Goal: Information Seeking & Learning: Learn about a topic

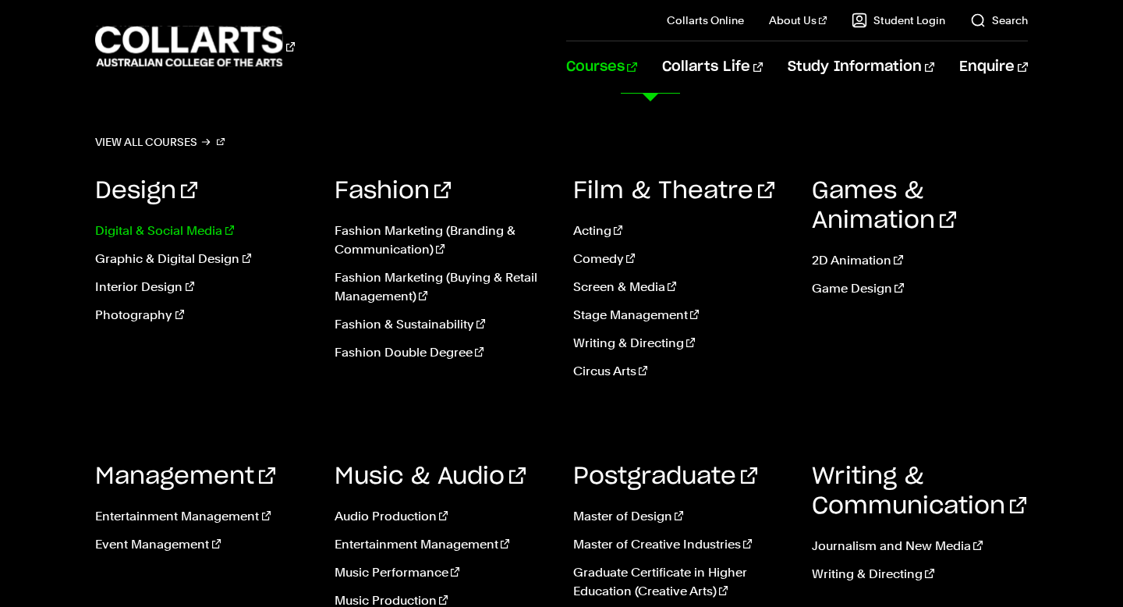
click at [194, 232] on link "Digital & Social Media" at bounding box center [202, 230] width 215 height 19
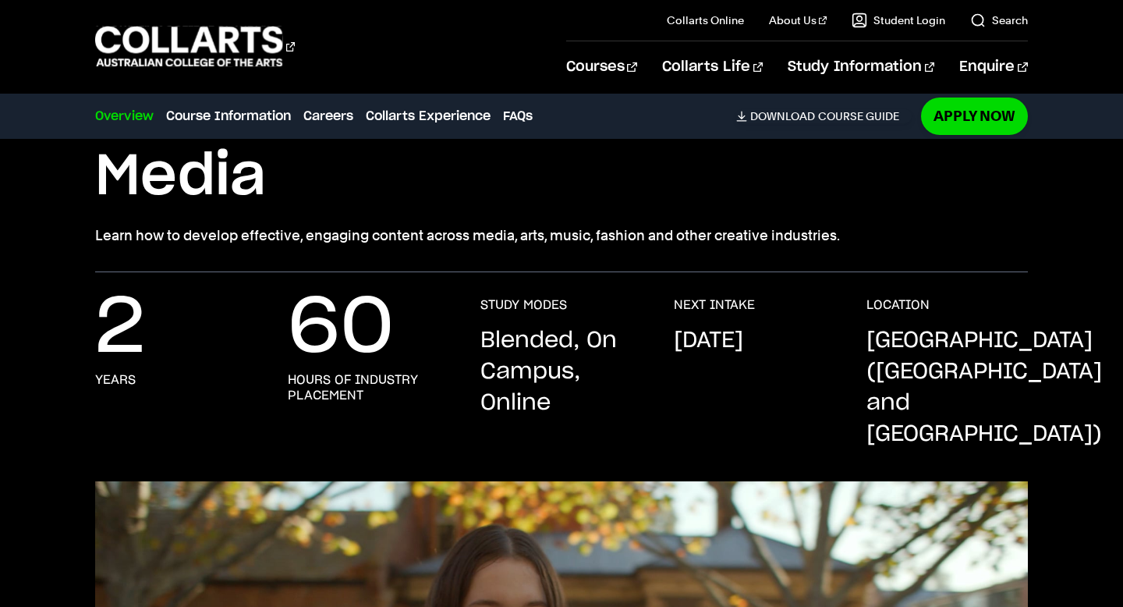
scroll to position [172, 0]
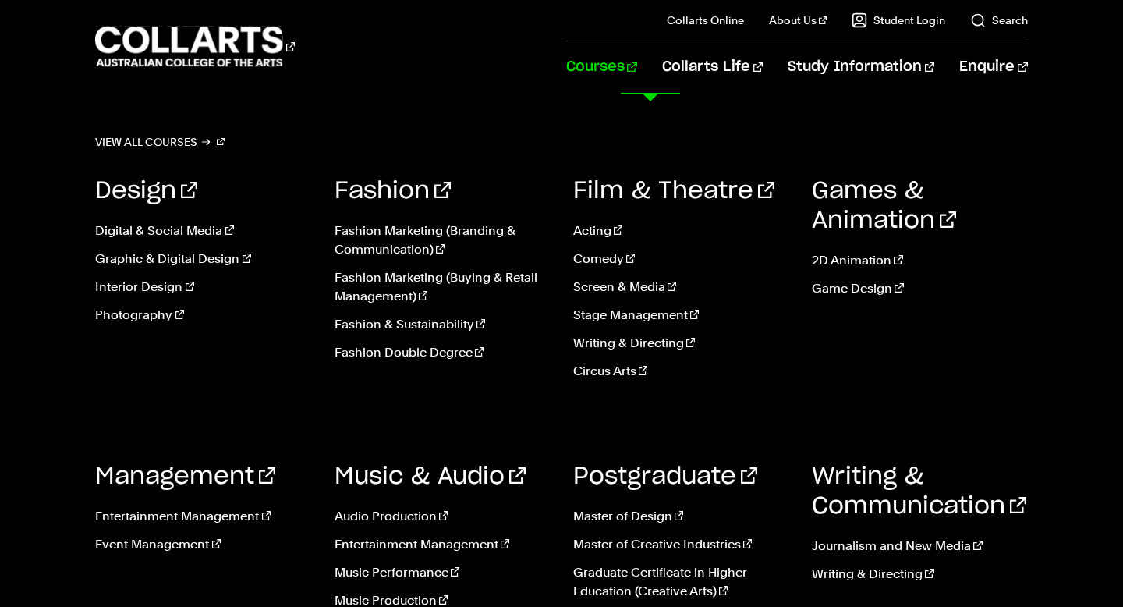
click at [637, 73] on link "Courses" at bounding box center [601, 66] width 71 height 51
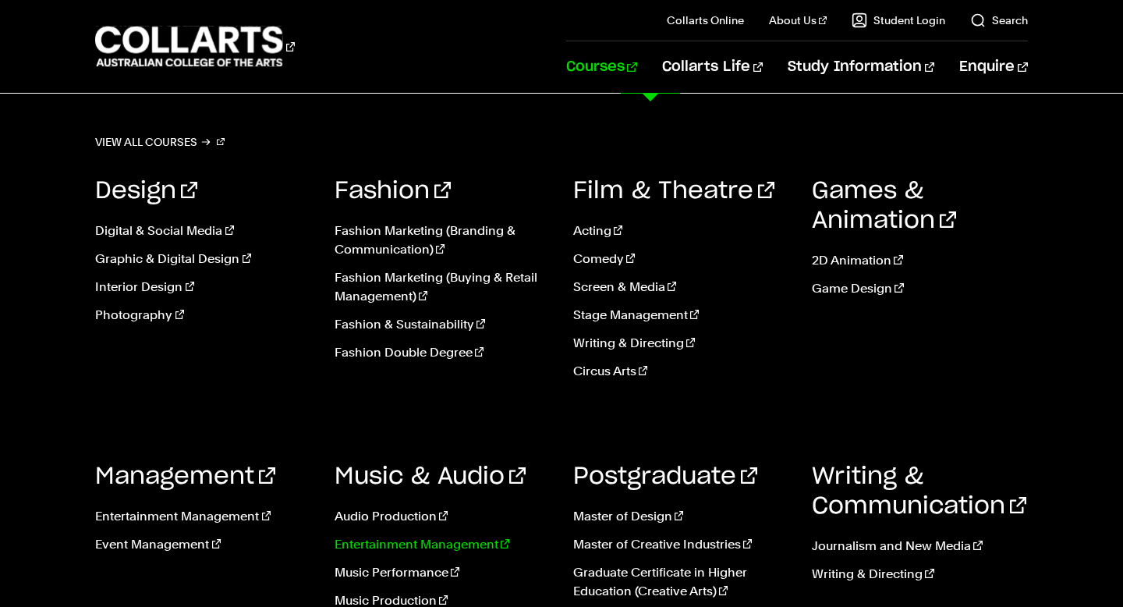
scroll to position [95, 0]
click at [397, 596] on link "Music Production" at bounding box center [441, 600] width 215 height 19
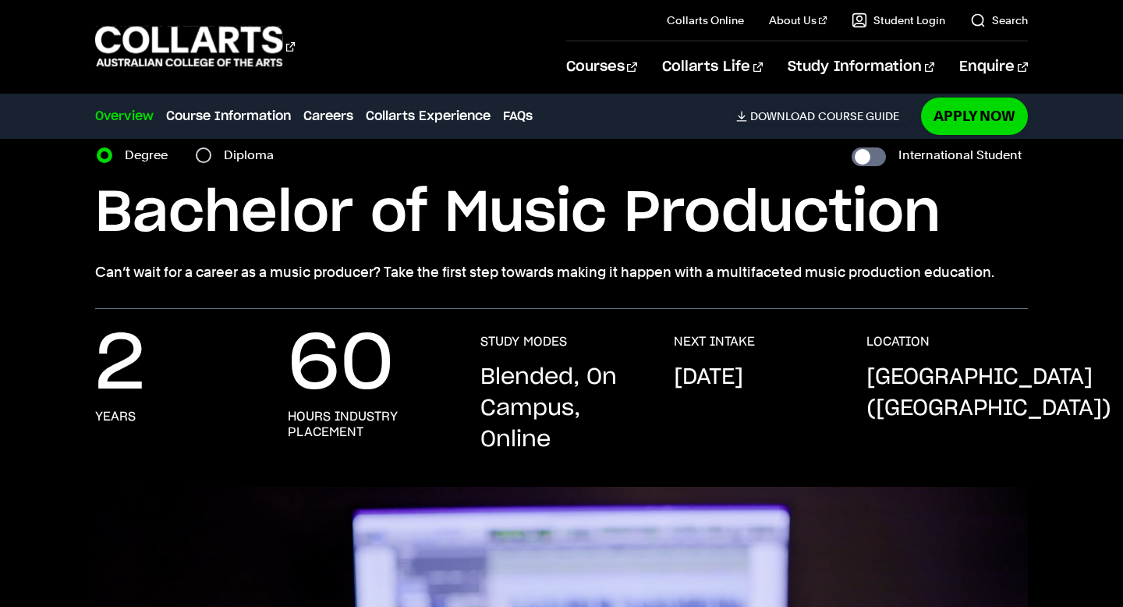
scroll to position [66, 0]
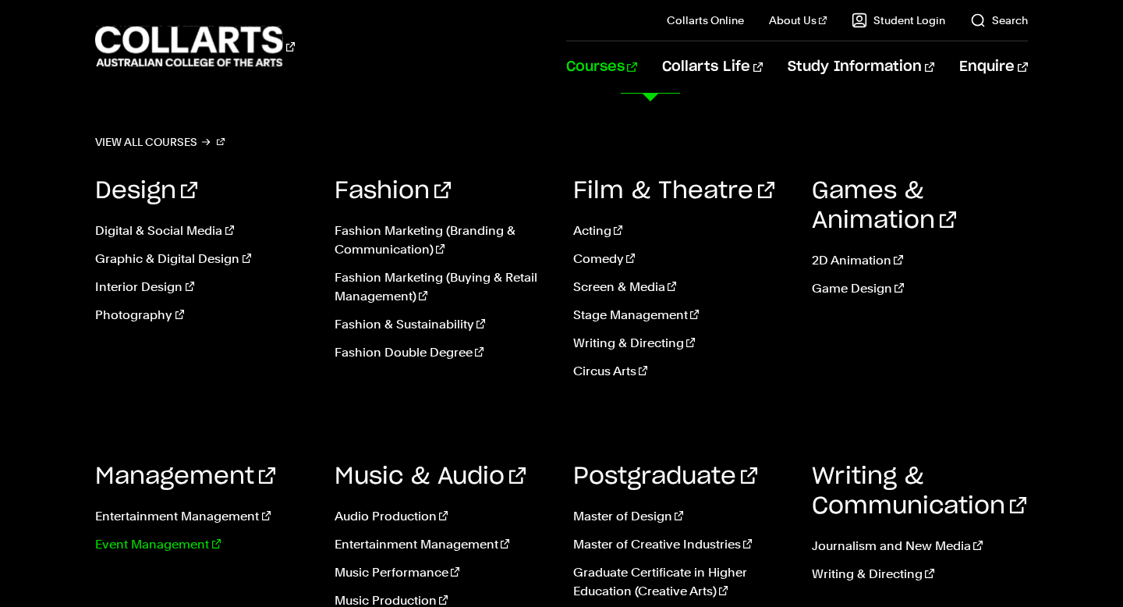
click at [165, 549] on link "Event Management" at bounding box center [202, 544] width 215 height 19
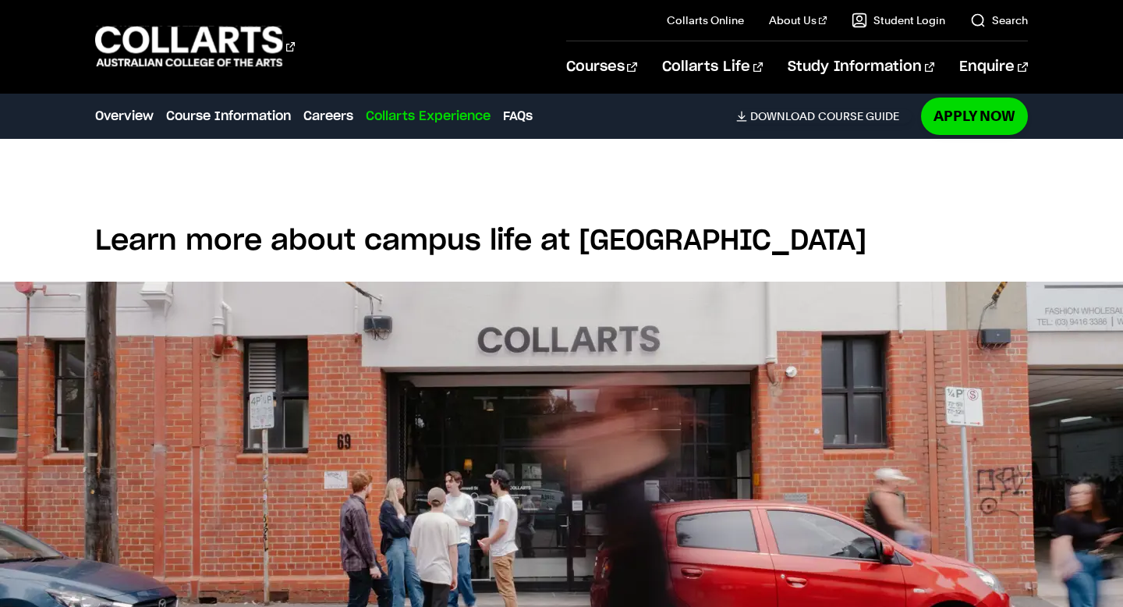
scroll to position [2980, 0]
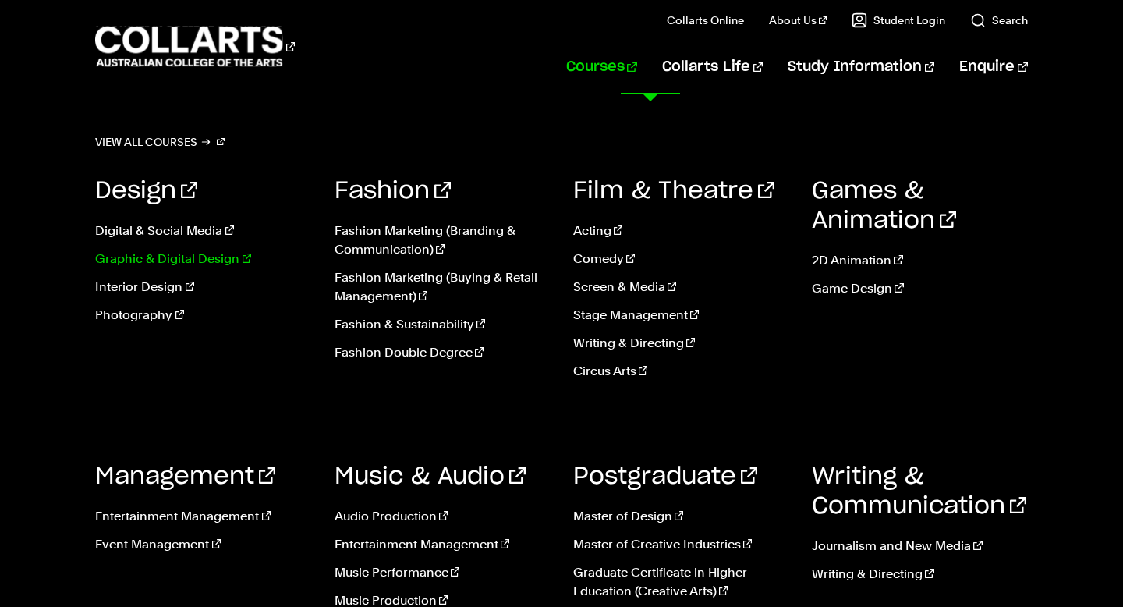
click at [144, 257] on link "Graphic & Digital Design" at bounding box center [202, 258] width 215 height 19
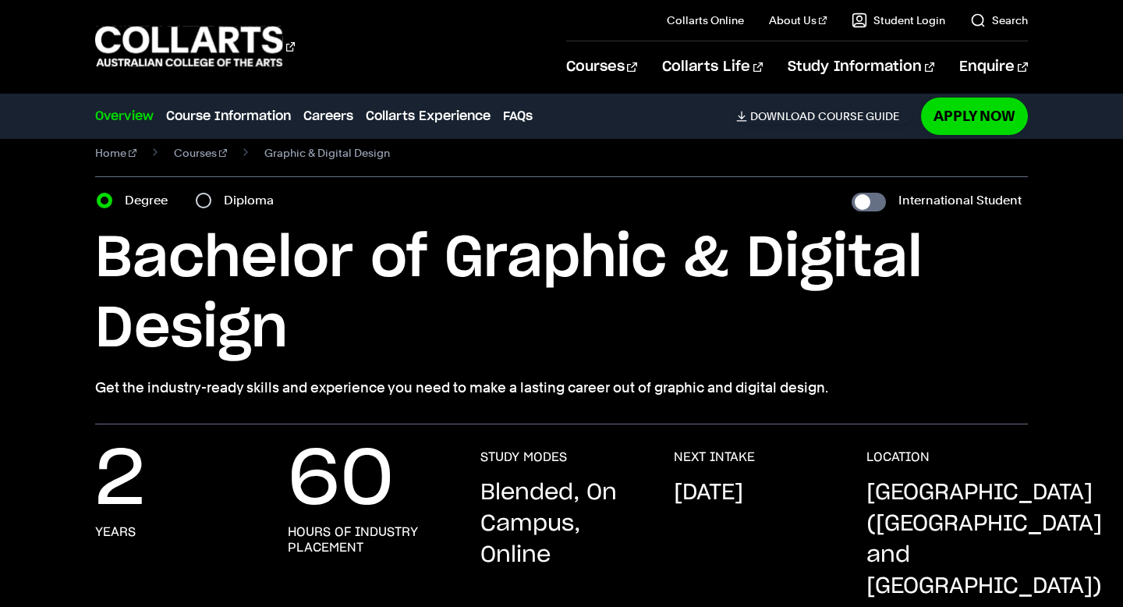
scroll to position [23, 0]
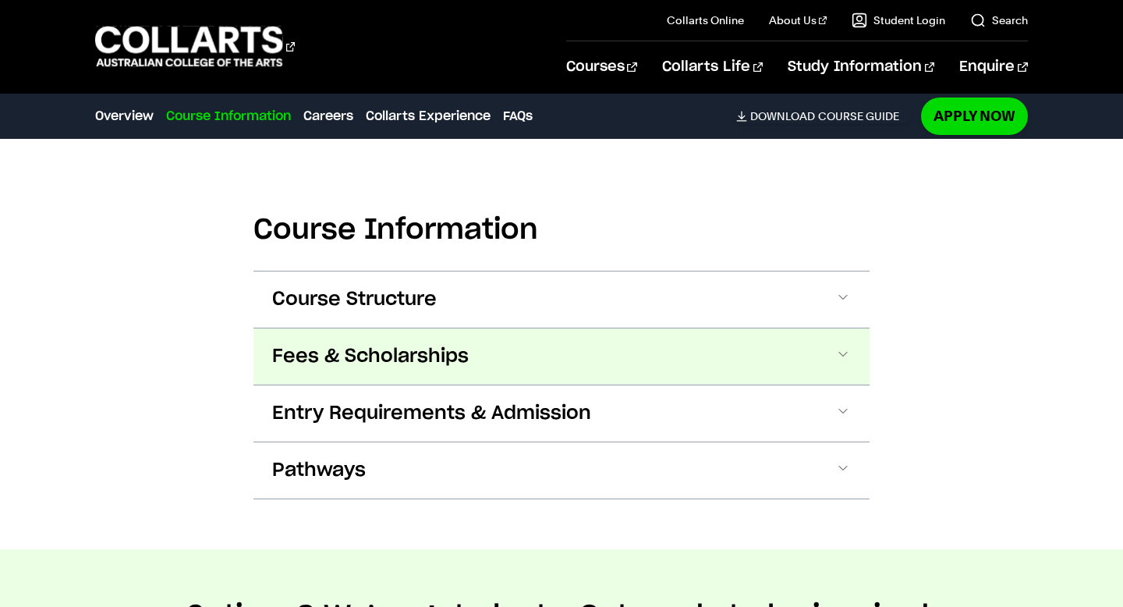
click at [349, 401] on span "Entry Requirements & Admission" at bounding box center [431, 413] width 319 height 25
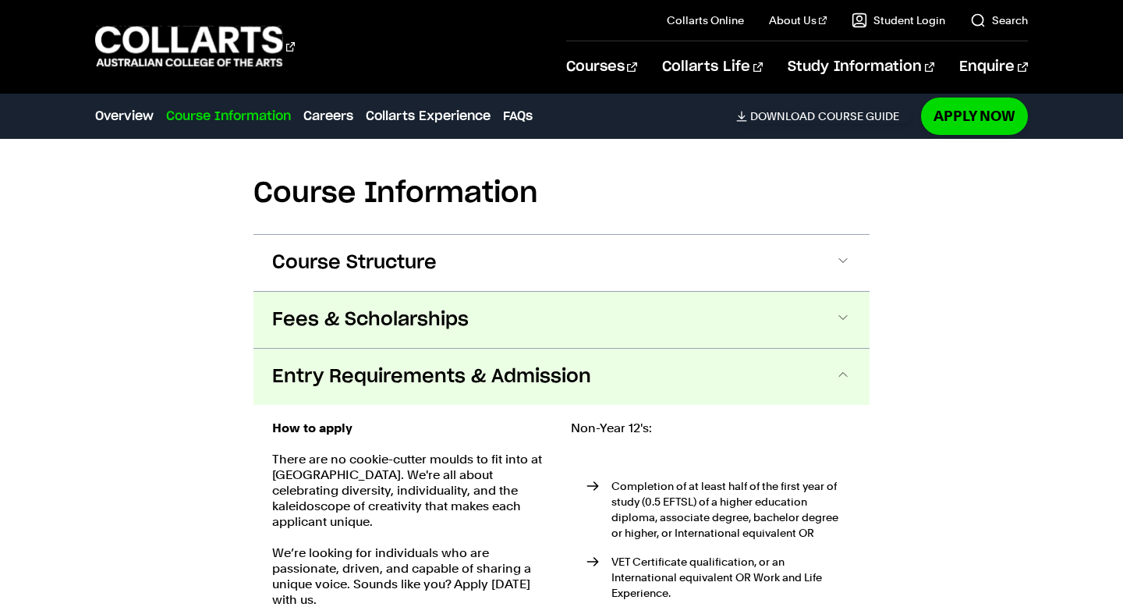
click at [365, 307] on span "Fees & Scholarships" at bounding box center [370, 319] width 196 height 25
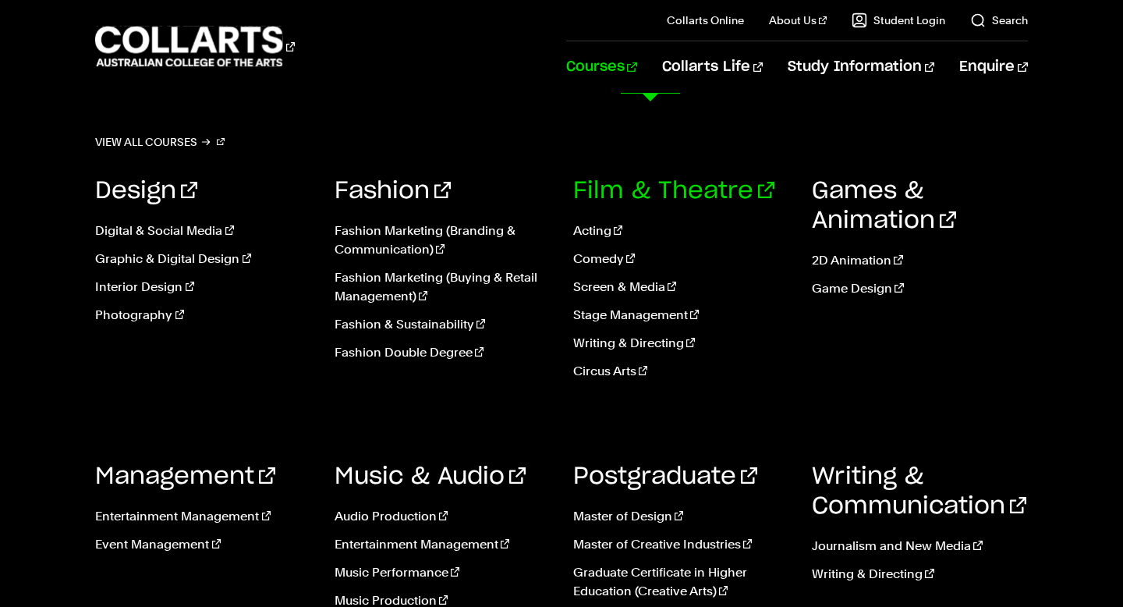
scroll to position [136, 0]
click at [632, 516] on link "Master of Design" at bounding box center [680, 516] width 215 height 19
click at [135, 317] on link "Photography" at bounding box center [202, 315] width 215 height 19
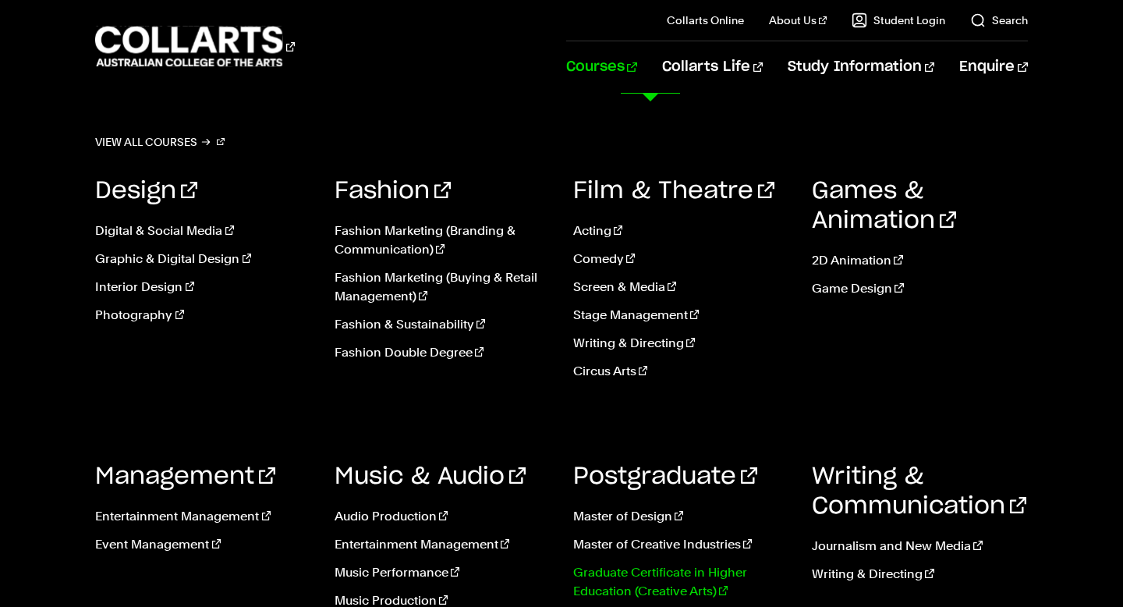
click at [686, 576] on link "Graduate Certificate in Higher Education (Creative Arts)" at bounding box center [680, 581] width 215 height 37
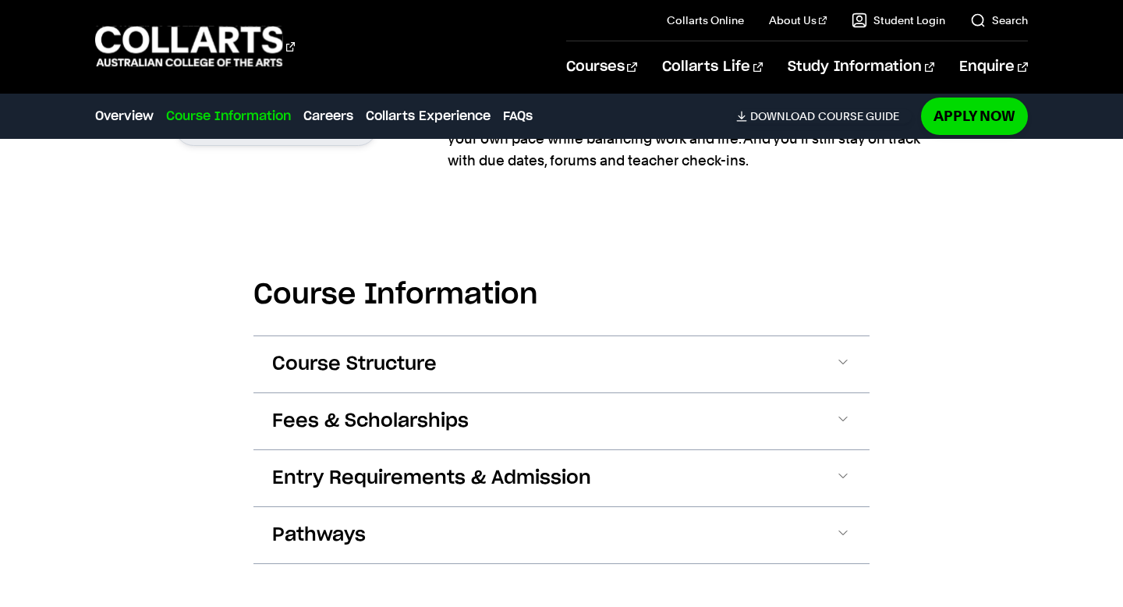
scroll to position [1341, 0]
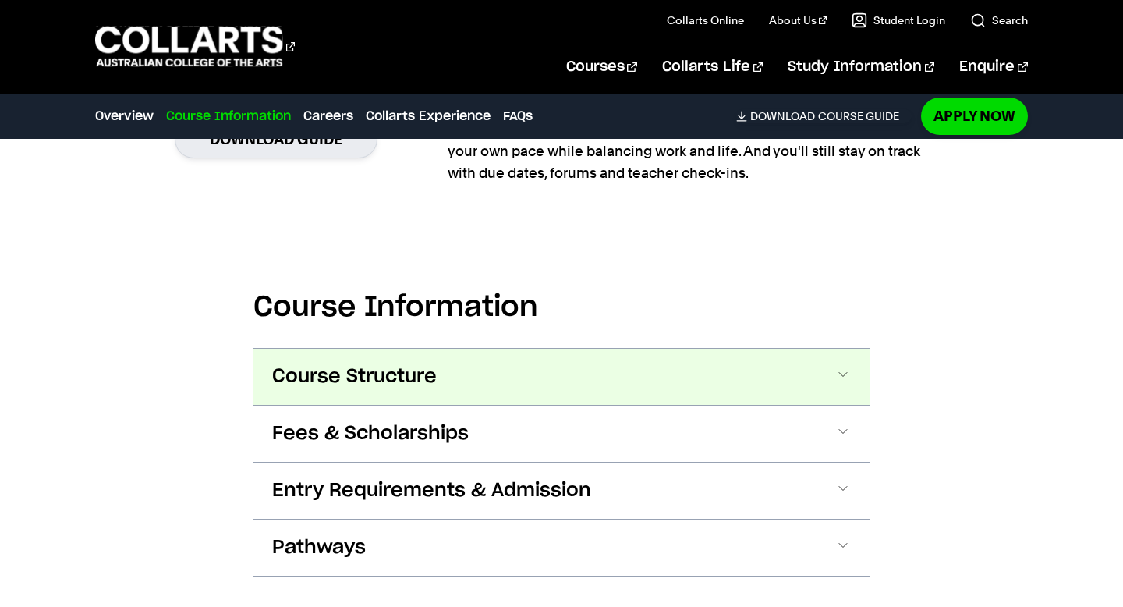
click at [673, 369] on button "Course Structure" at bounding box center [561, 377] width 616 height 56
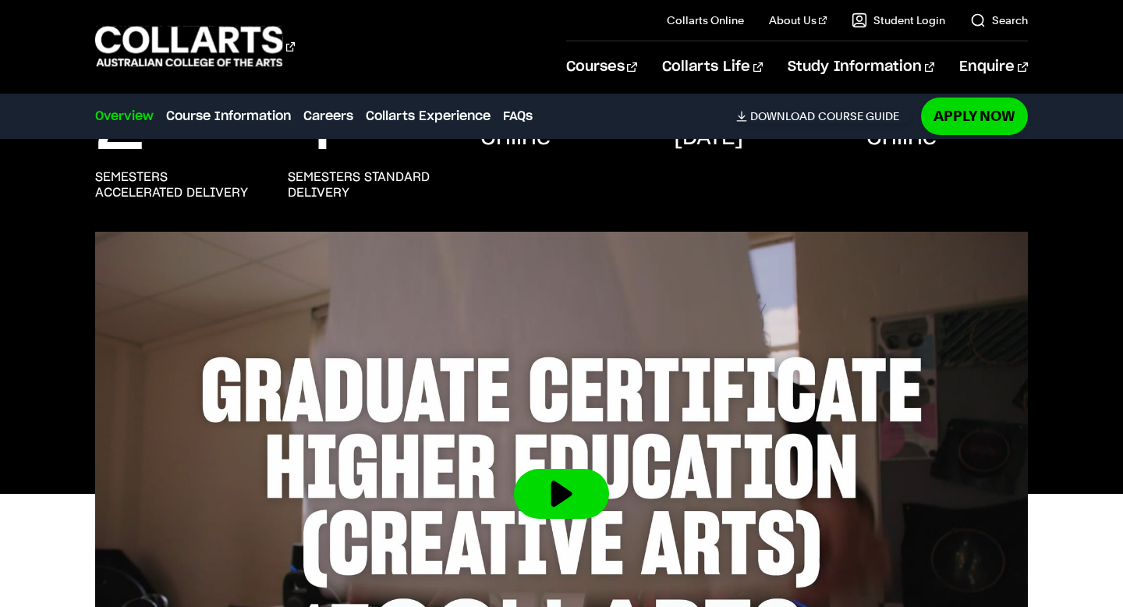
scroll to position [366, 0]
